Goal: Task Accomplishment & Management: Use online tool/utility

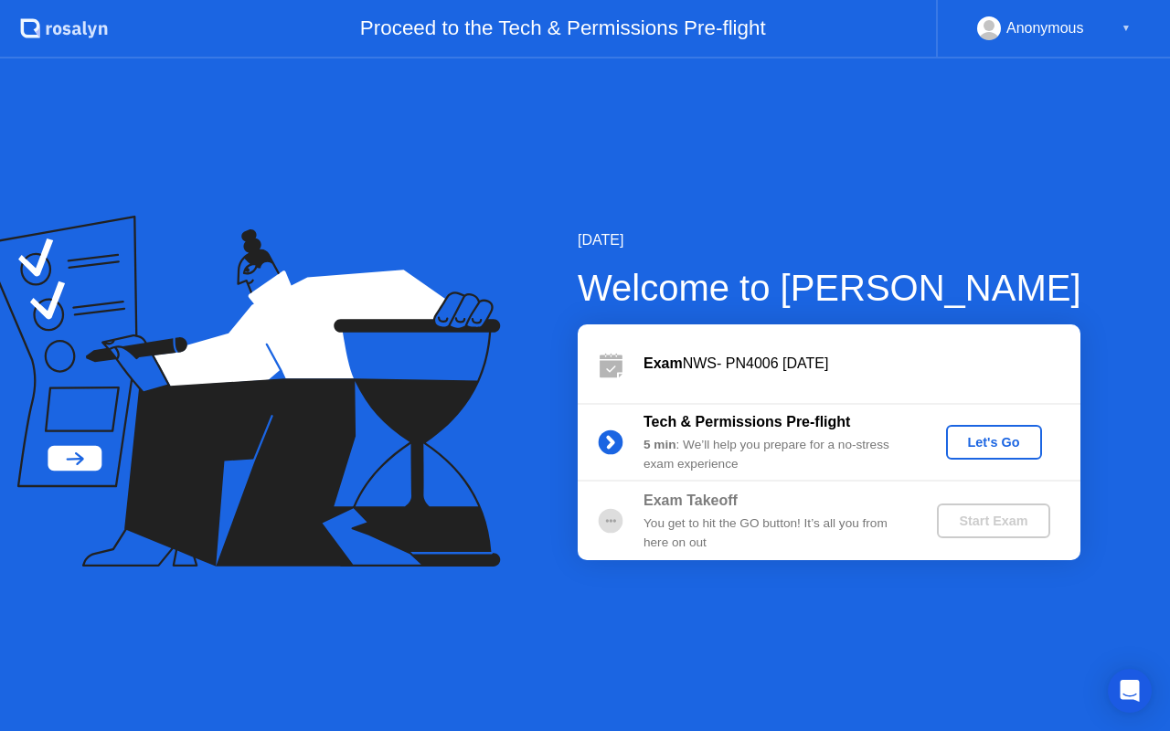
click at [984, 445] on div "Let's Go" at bounding box center [993, 442] width 81 height 15
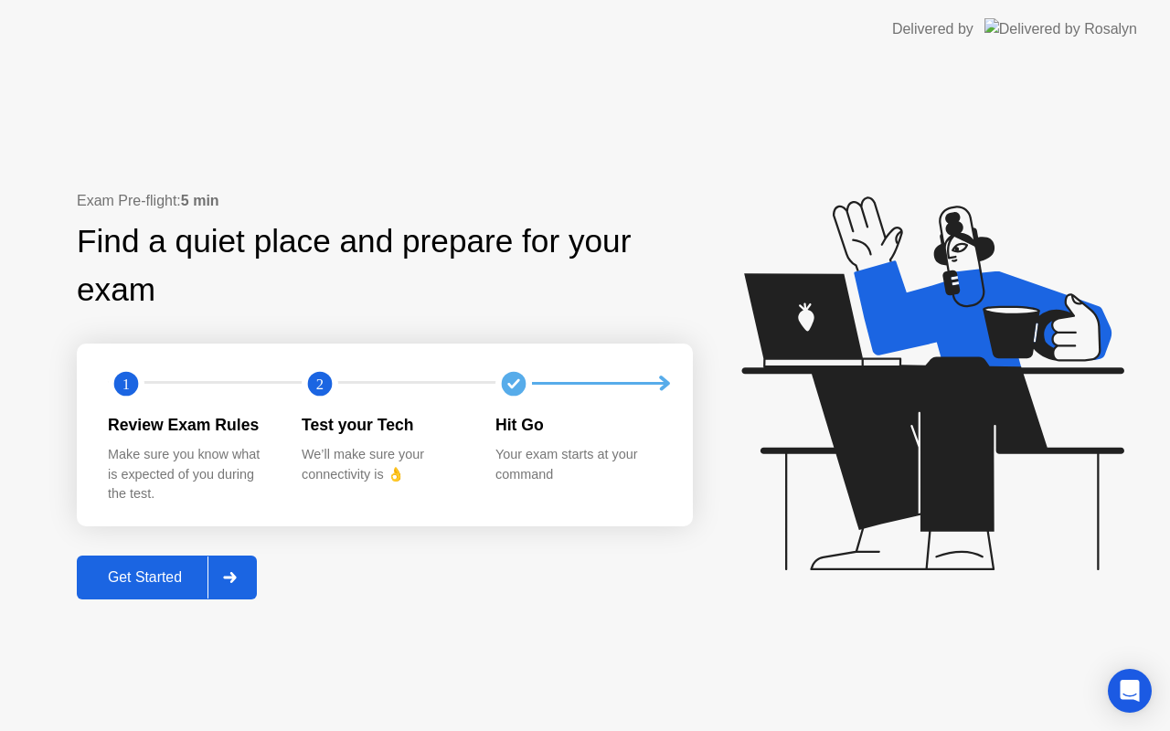
click at [144, 583] on div "Get Started" at bounding box center [144, 577] width 125 height 16
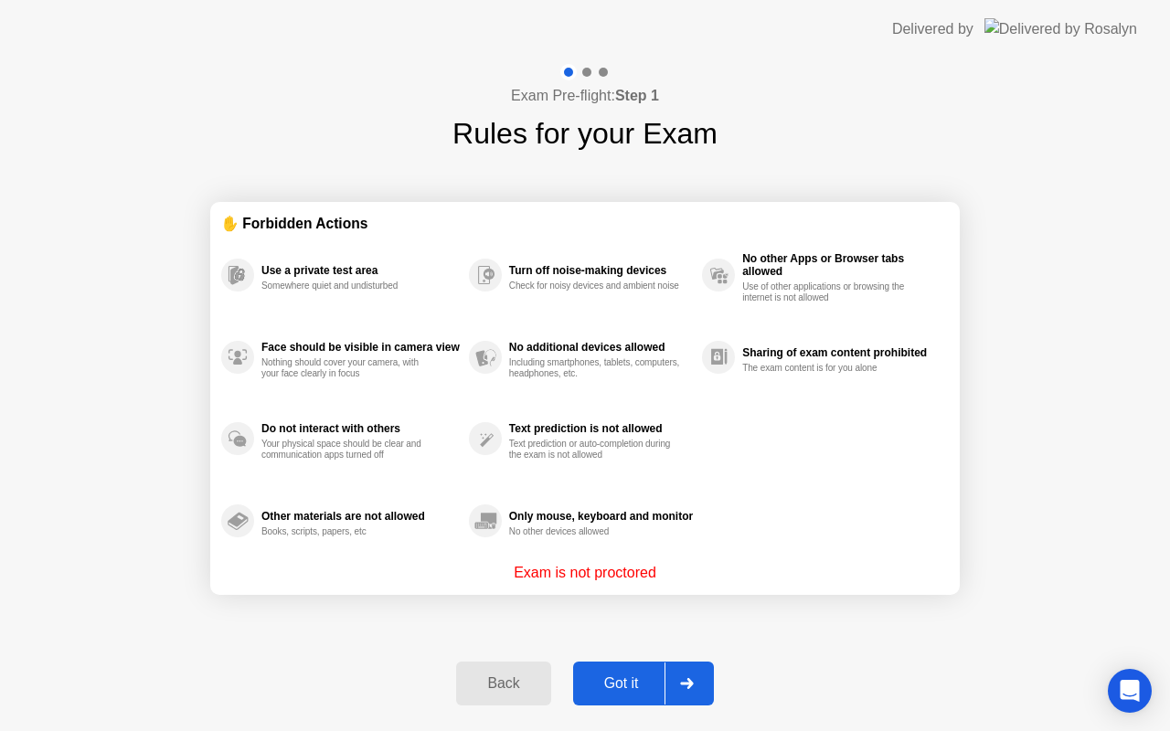
click at [591, 692] on div "Got it" at bounding box center [622, 683] width 86 height 16
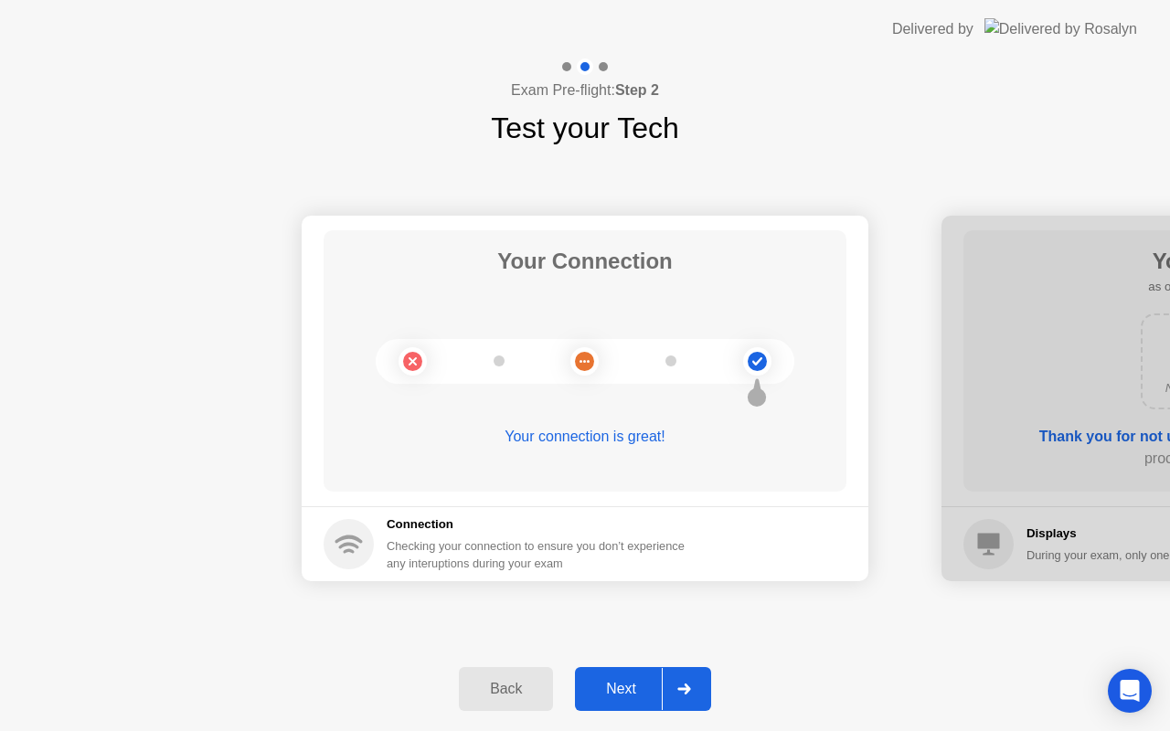
click at [637, 674] on button "Next" at bounding box center [643, 689] width 136 height 44
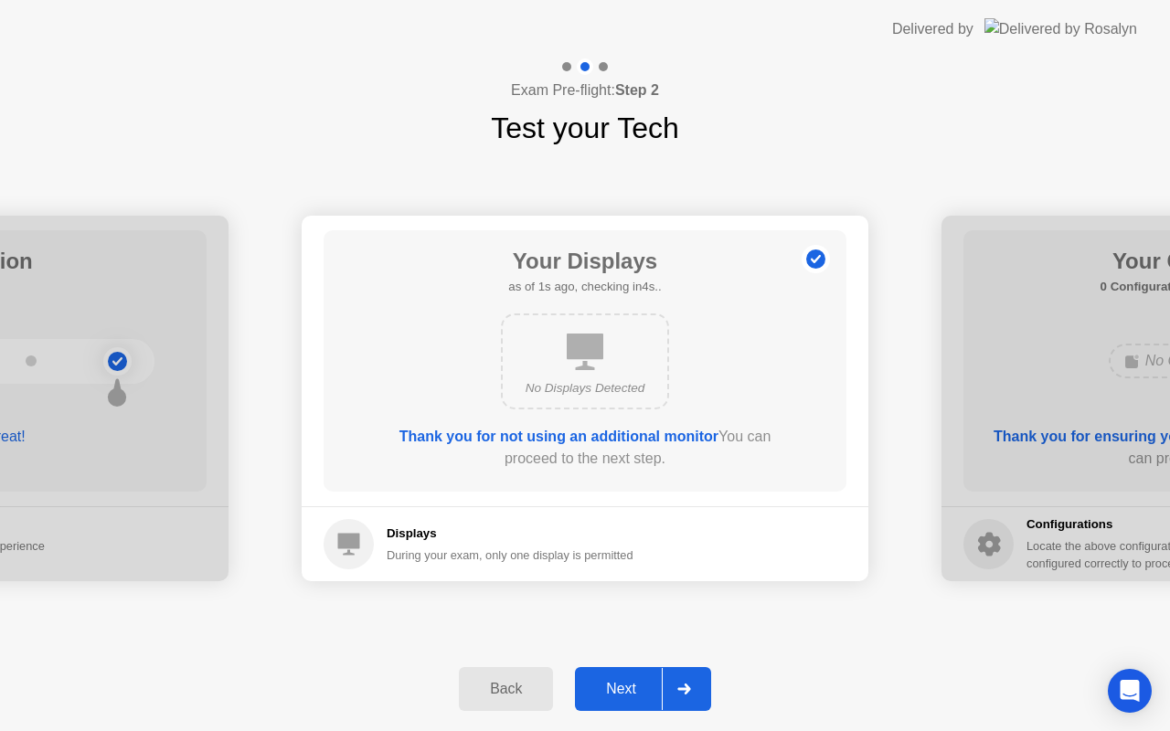
click at [636, 675] on button "Next" at bounding box center [643, 689] width 136 height 44
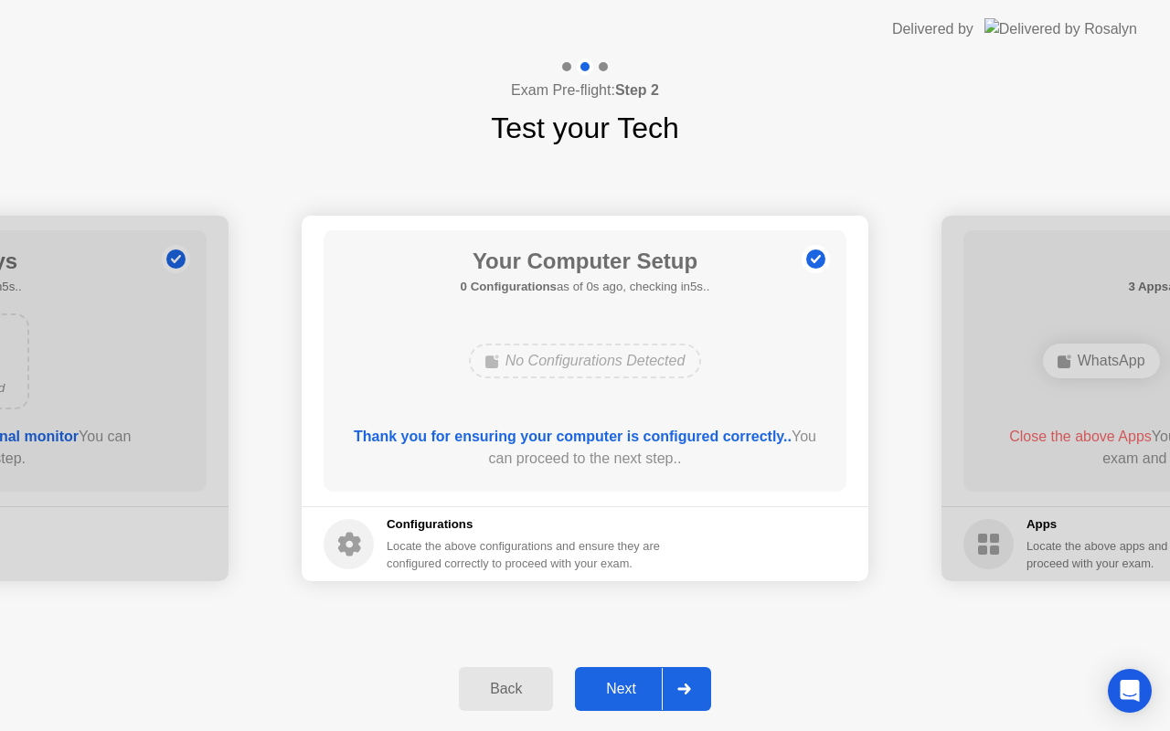
click at [636, 676] on button "Next" at bounding box center [643, 689] width 136 height 44
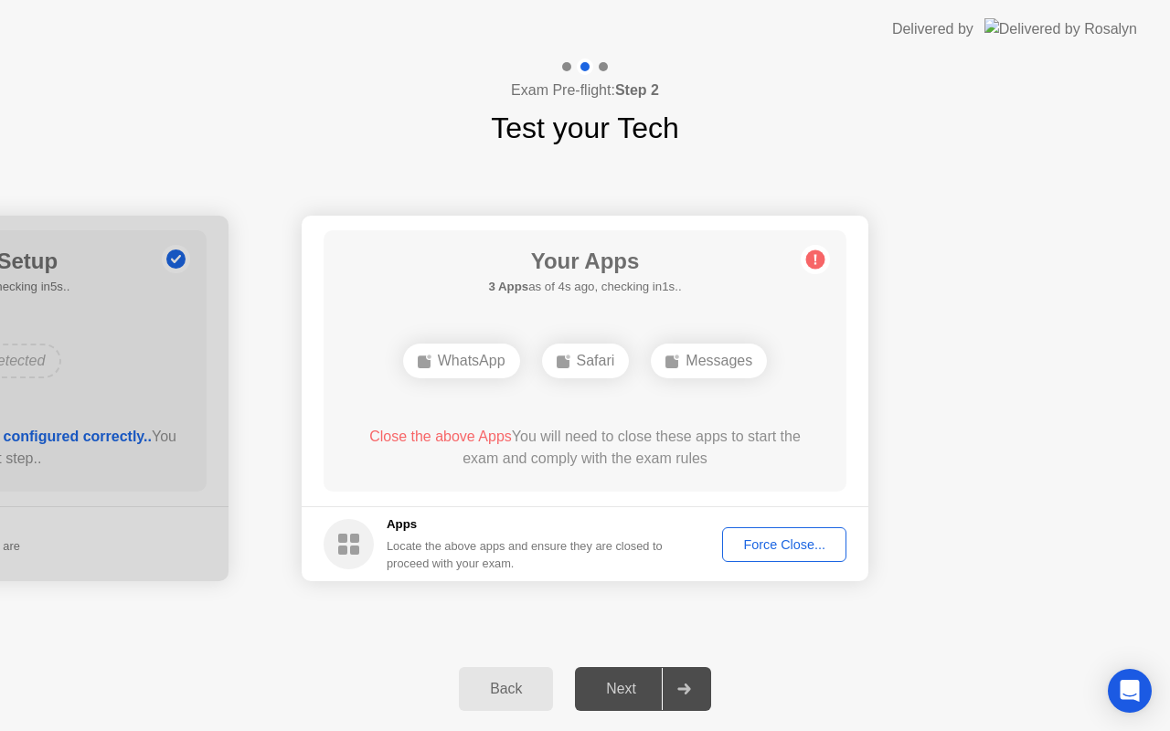
click at [607, 697] on div "Next" at bounding box center [620, 689] width 81 height 16
click at [775, 548] on div "Force Close..." at bounding box center [785, 544] width 112 height 15
click at [816, 530] on button "Force Close..." at bounding box center [784, 544] width 124 height 35
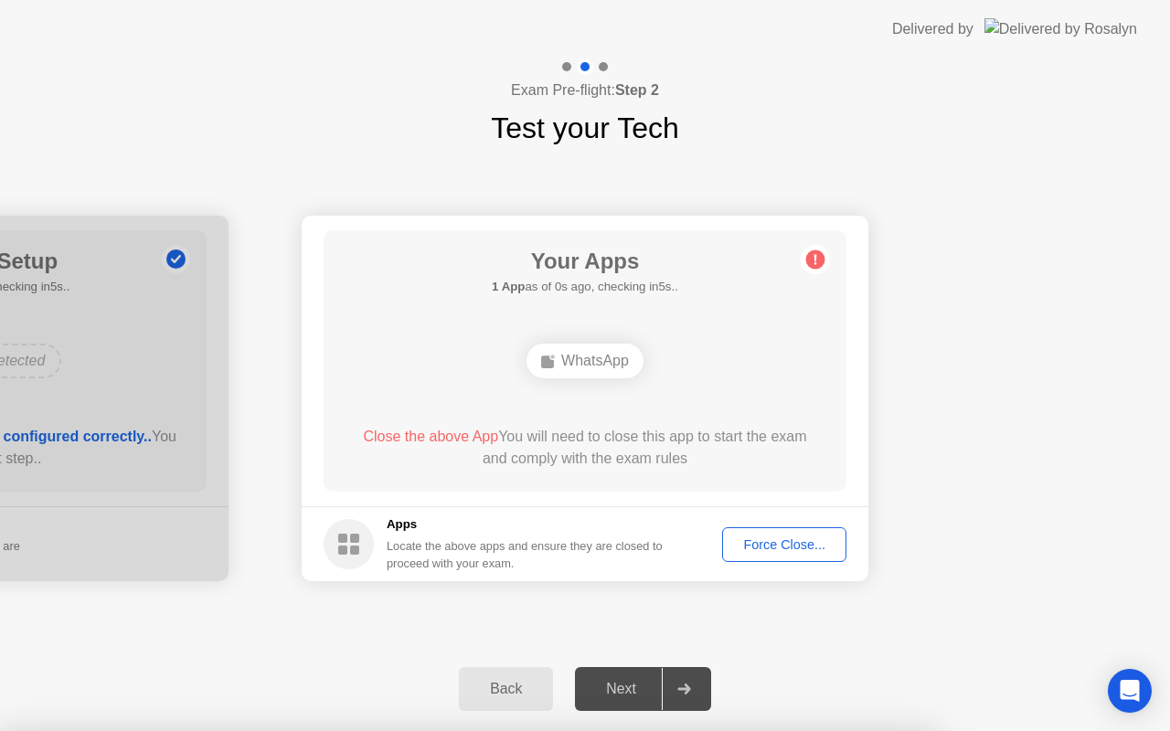
click at [811, 546] on div "Force Close..." at bounding box center [785, 544] width 112 height 15
click at [756, 537] on div "Force Close..." at bounding box center [785, 544] width 112 height 15
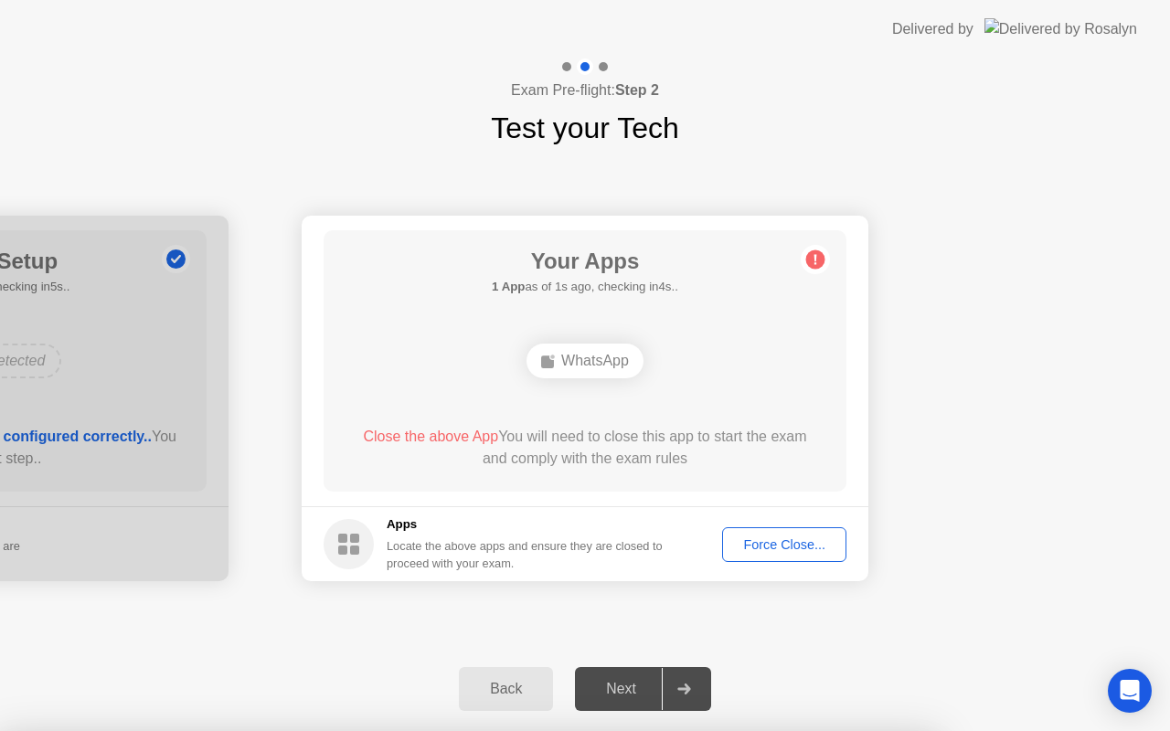
click at [803, 544] on div "Force Close..." at bounding box center [785, 544] width 112 height 15
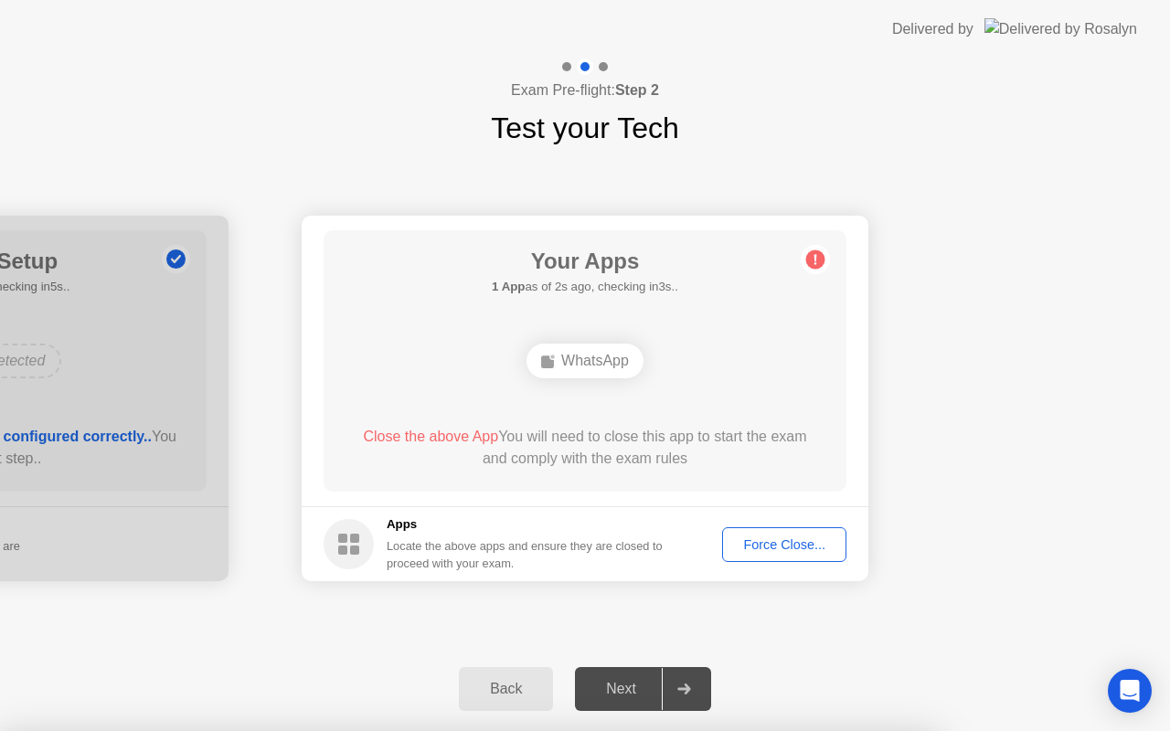
click at [628, 686] on div "Next" at bounding box center [620, 689] width 81 height 16
click at [688, 688] on icon at bounding box center [683, 689] width 13 height 11
click at [341, 553] on rect at bounding box center [342, 550] width 9 height 9
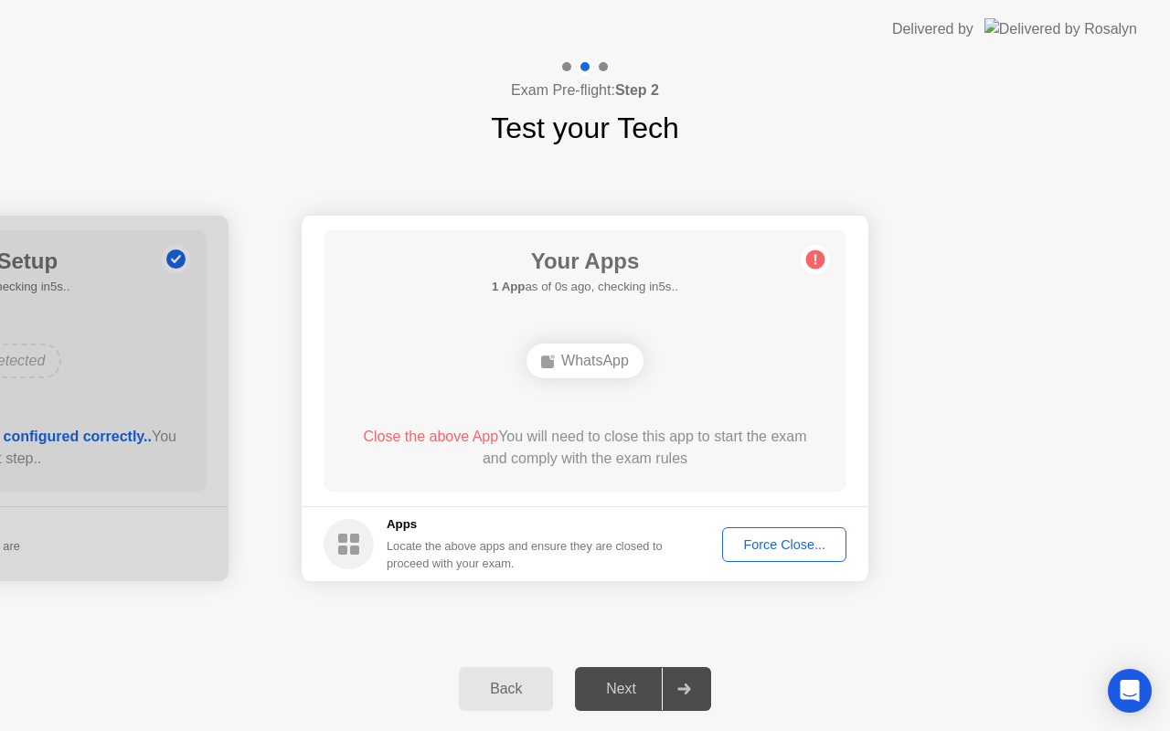
click at [796, 540] on div "Force Close..." at bounding box center [785, 544] width 112 height 15
click at [637, 711] on div "Back Next" at bounding box center [585, 689] width 1170 height 84
click at [686, 693] on icon at bounding box center [683, 689] width 13 height 11
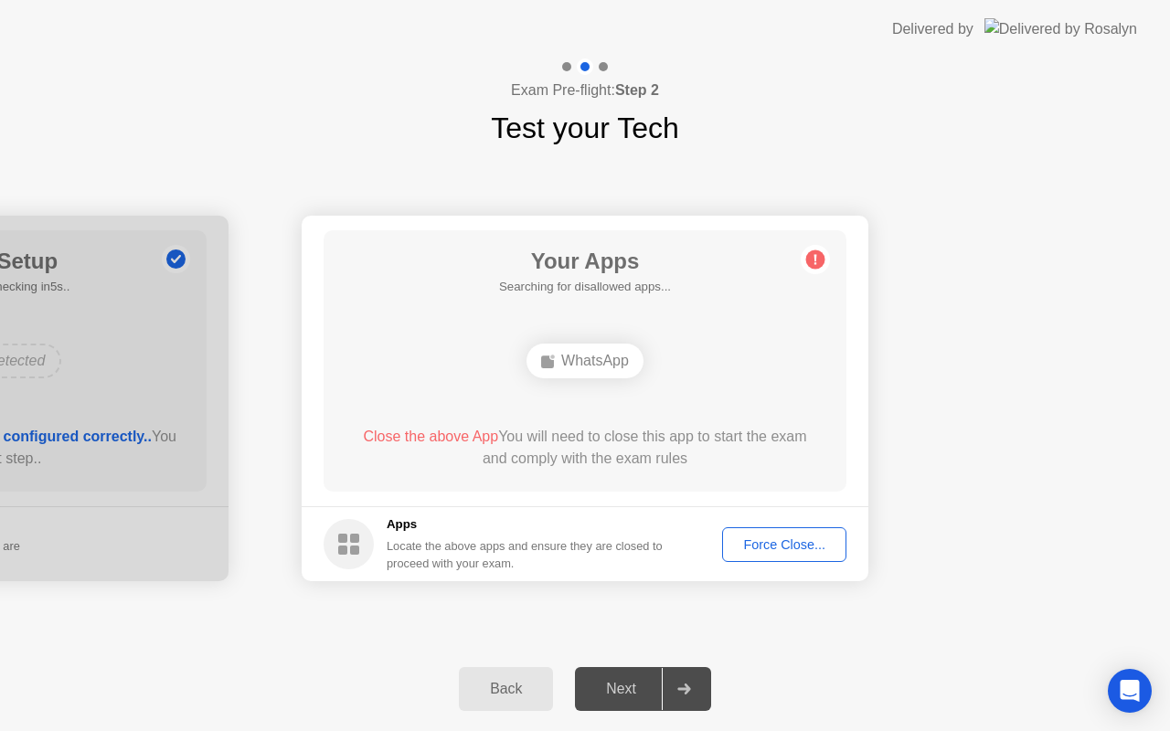
click at [816, 275] on div "Your Apps Searching for disallowed apps... WhatsApp Close the above App You wil…" at bounding box center [585, 360] width 523 height 261
click at [816, 266] on circle at bounding box center [815, 259] width 19 height 19
click at [811, 241] on div "Your Apps 1 App as of 1s ago, checking in4s.. WhatsApp Close the above App You …" at bounding box center [585, 360] width 523 height 261
click at [765, 531] on button "Force Close..." at bounding box center [784, 544] width 124 height 35
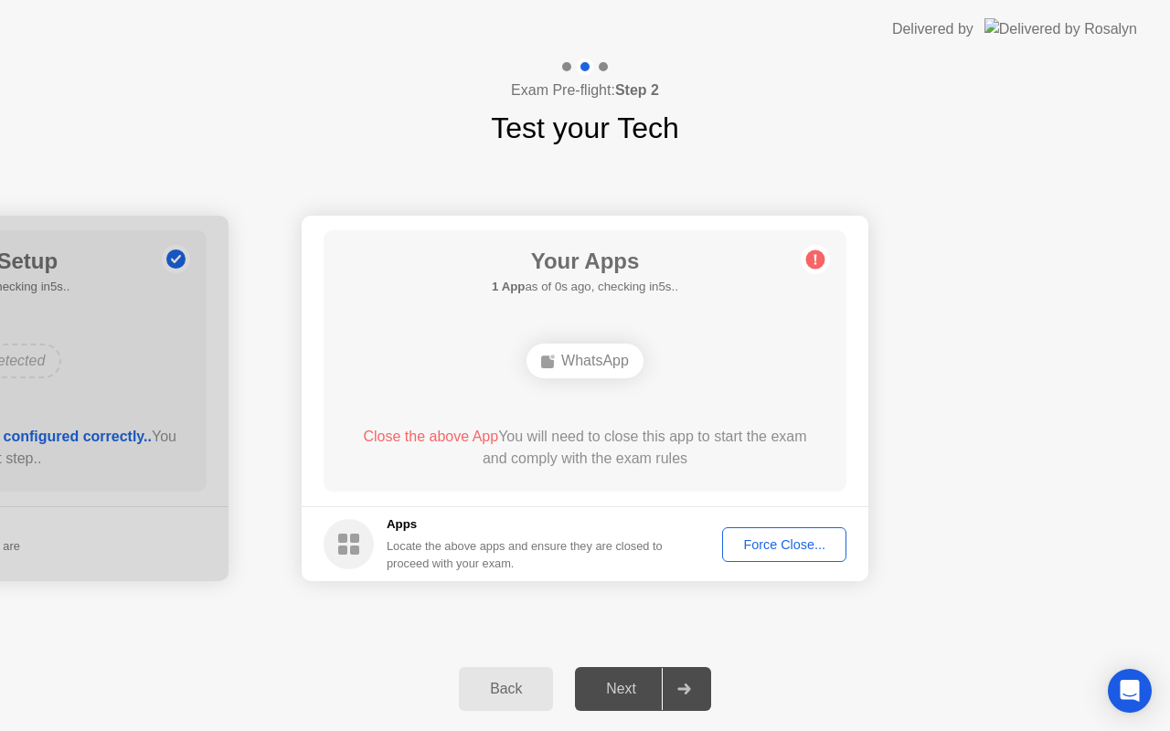
click at [611, 688] on div "Next" at bounding box center [620, 689] width 81 height 16
click at [803, 549] on div "Force Close..." at bounding box center [785, 544] width 112 height 15
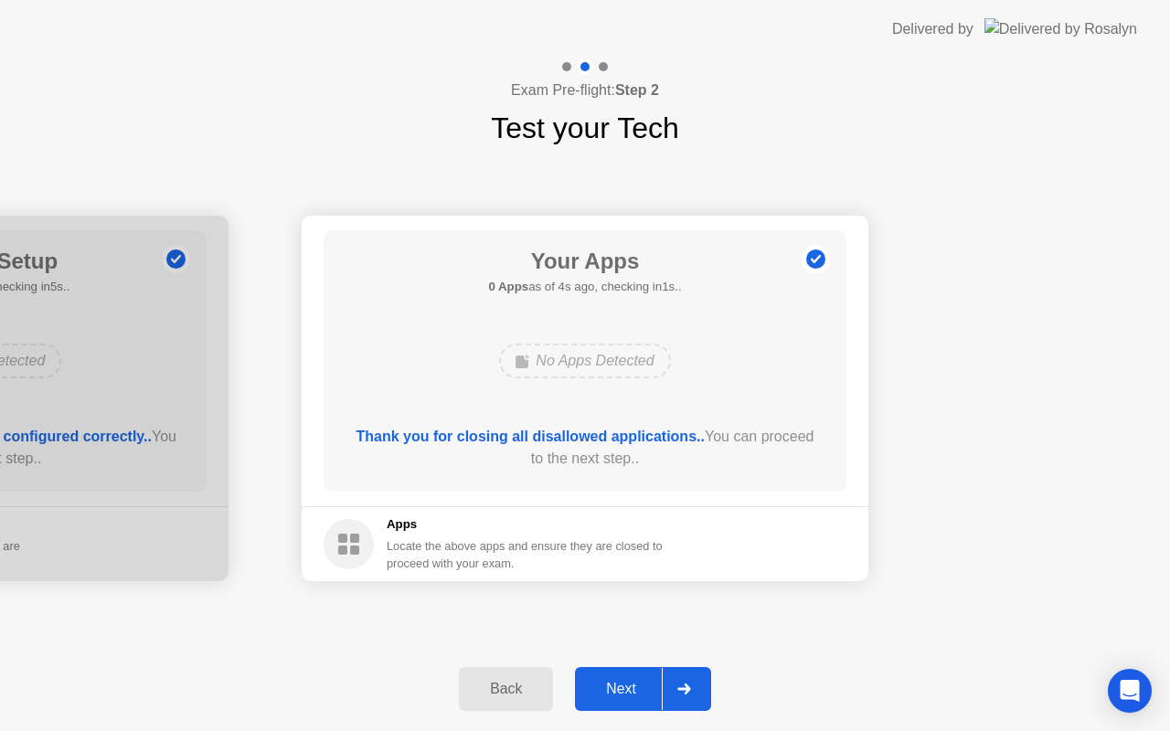
click at [612, 693] on div "Next" at bounding box center [620, 689] width 81 height 16
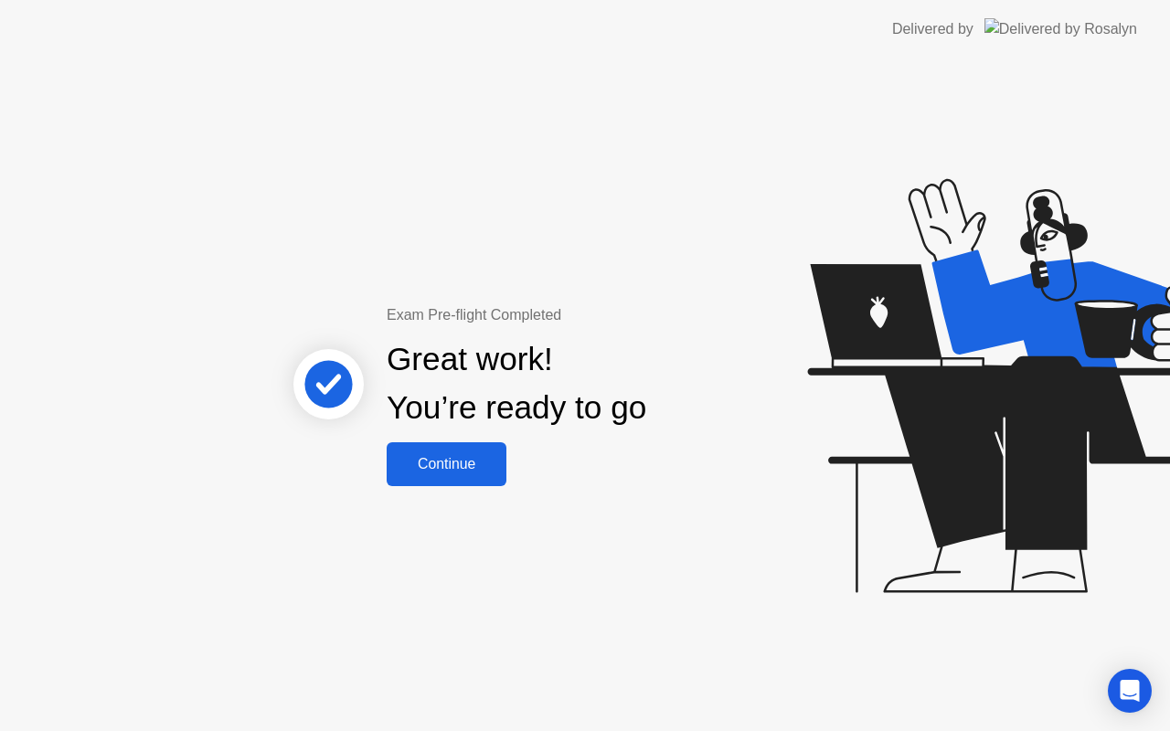
click at [455, 475] on button "Continue" at bounding box center [447, 464] width 120 height 44
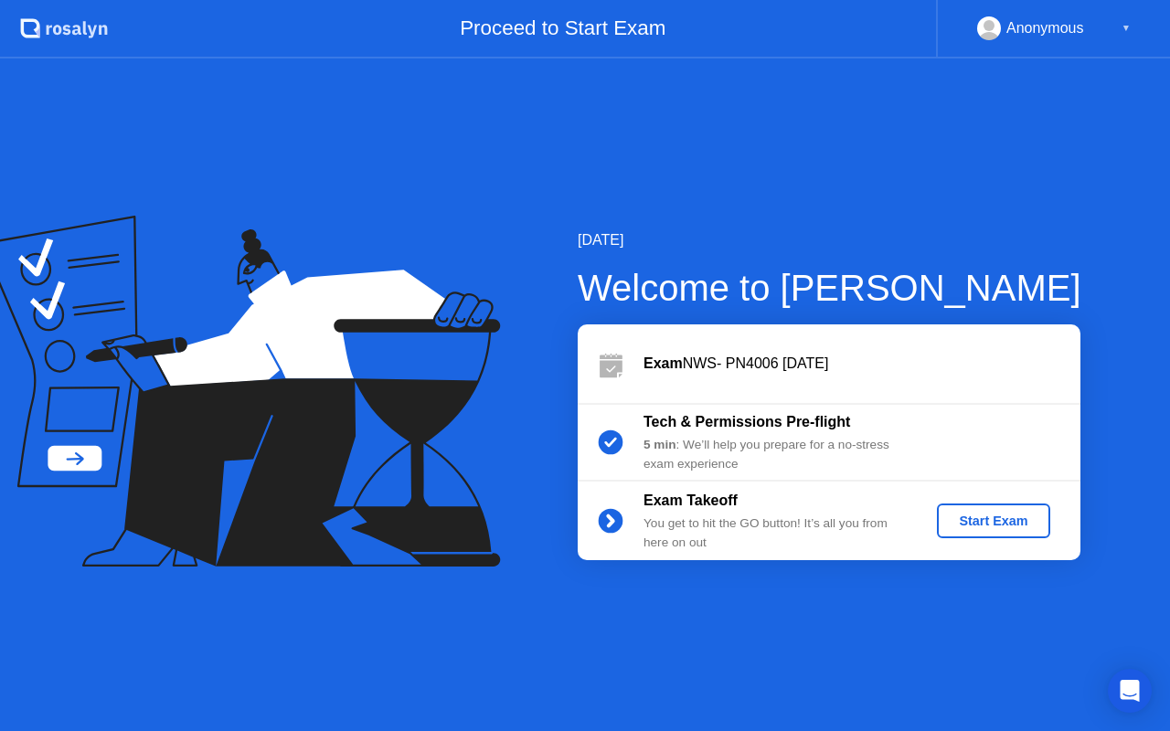
click at [997, 516] on div "Start Exam" at bounding box center [993, 521] width 98 height 15
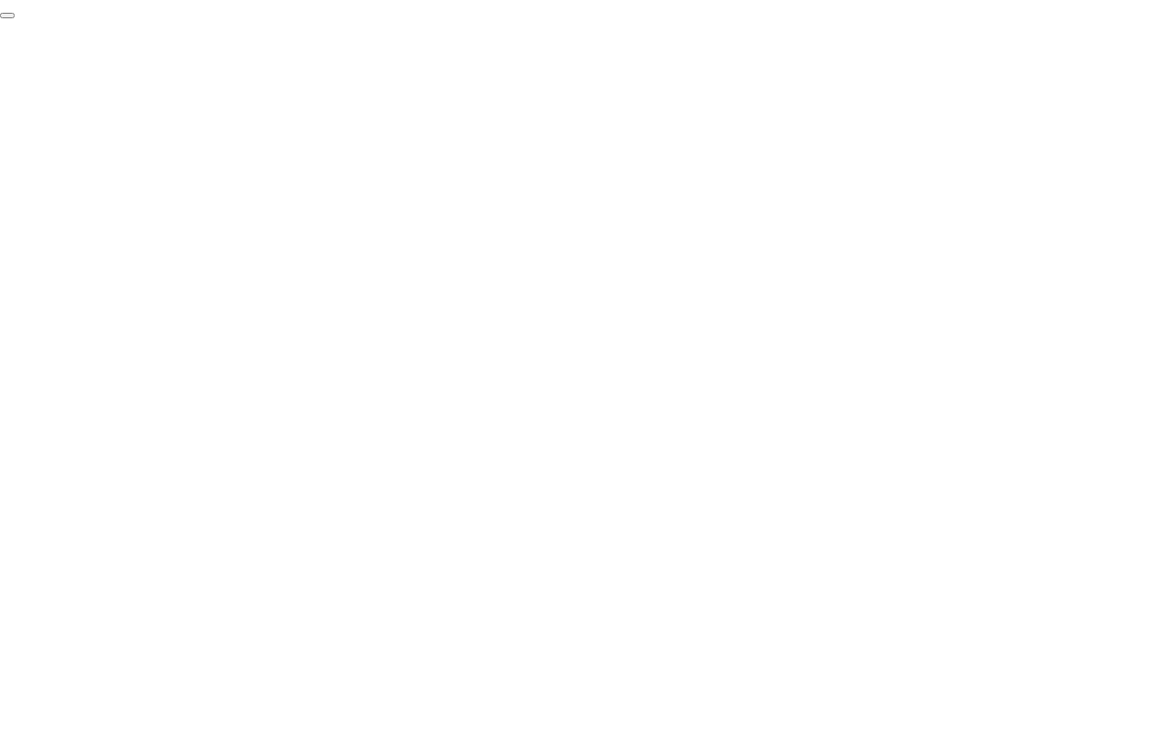
click div "End Proctoring Session"
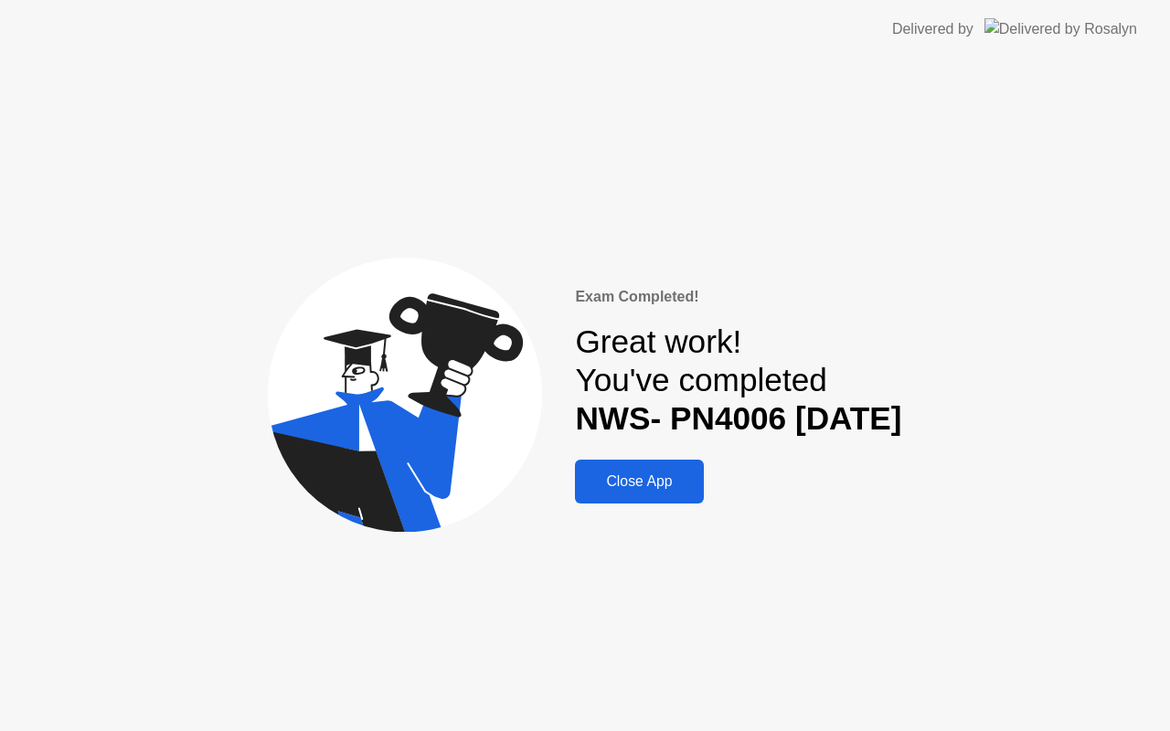
click at [642, 477] on div "Close App" at bounding box center [638, 481] width 117 height 16
